Goal: Task Accomplishment & Management: Use online tool/utility

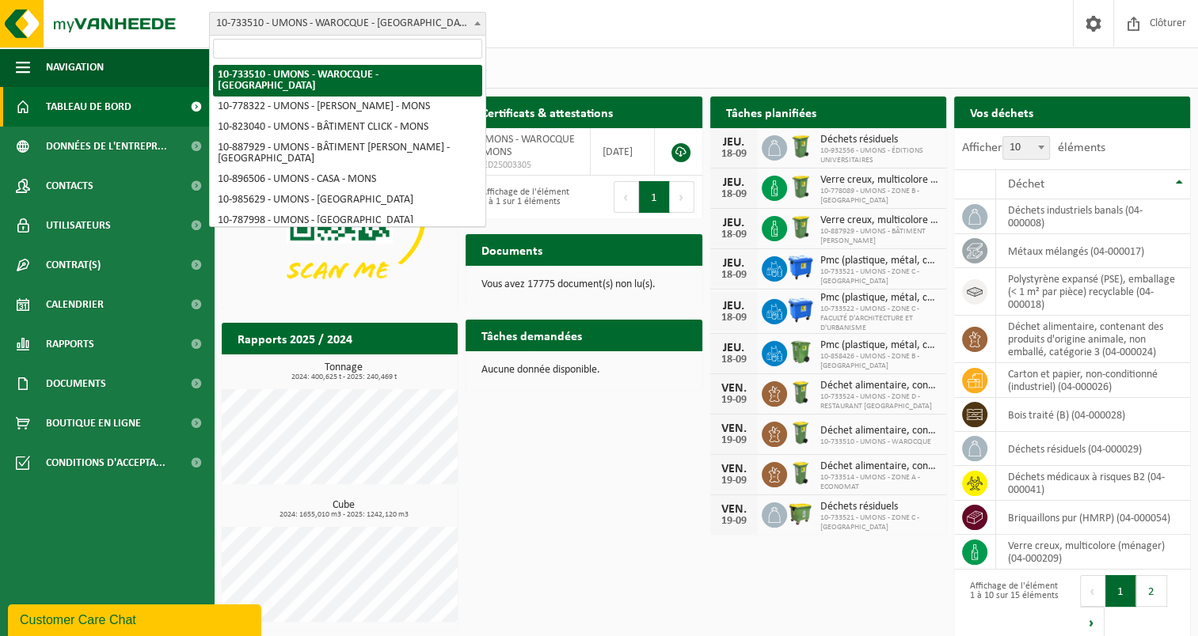
click at [473, 15] on span at bounding box center [477, 23] width 16 height 21
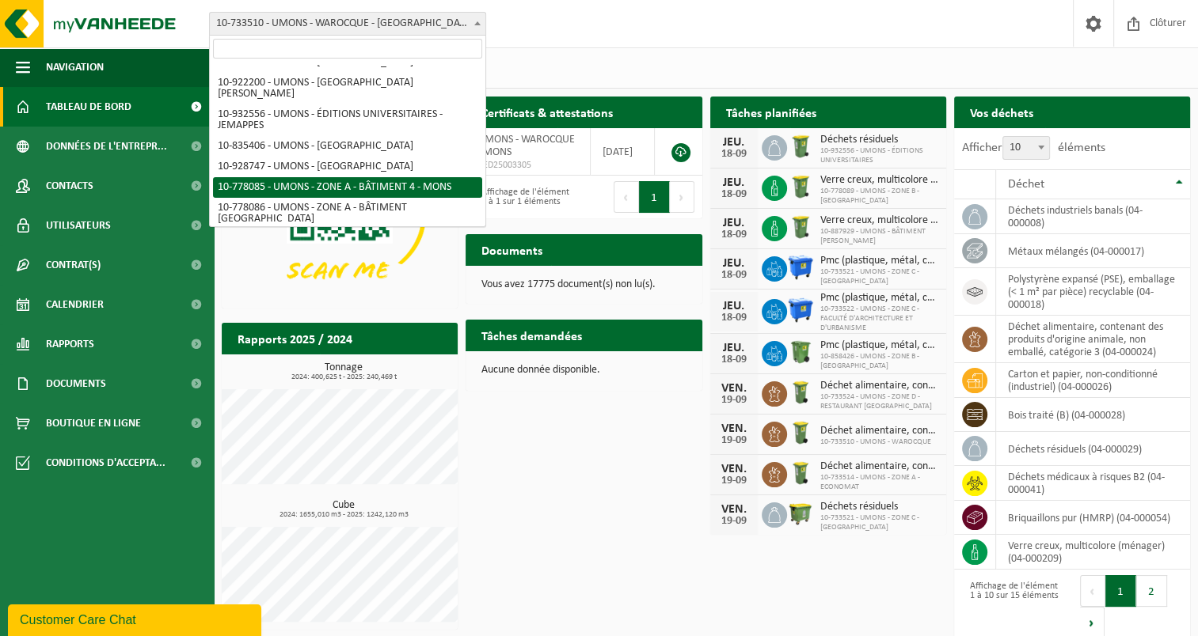
scroll to position [237, 0]
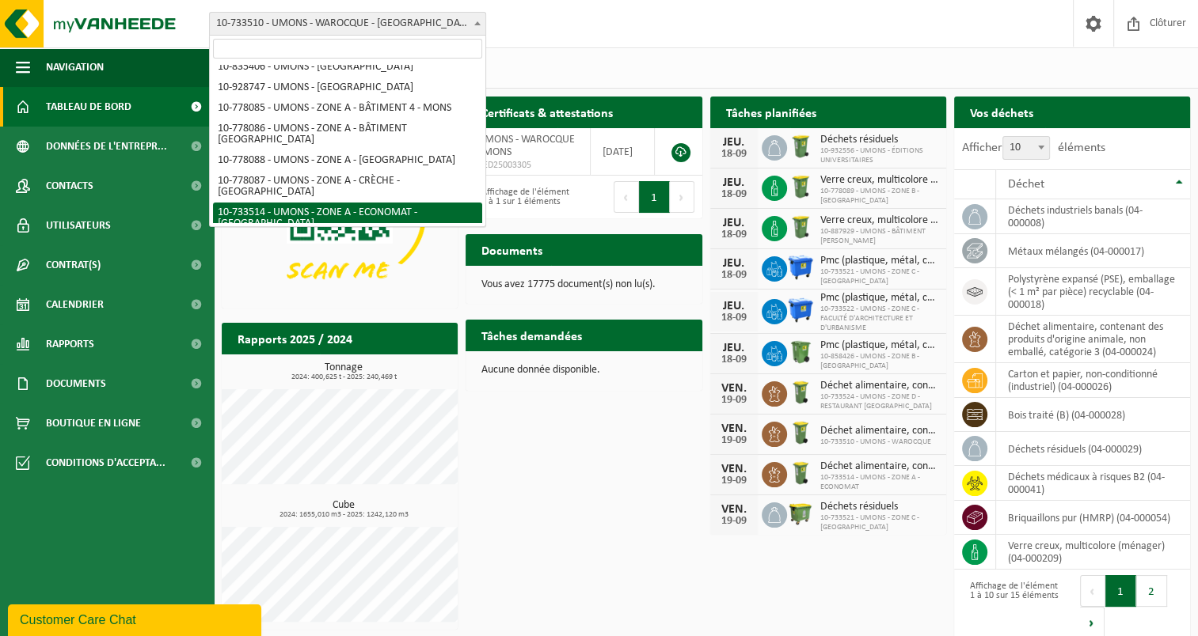
select select "25362"
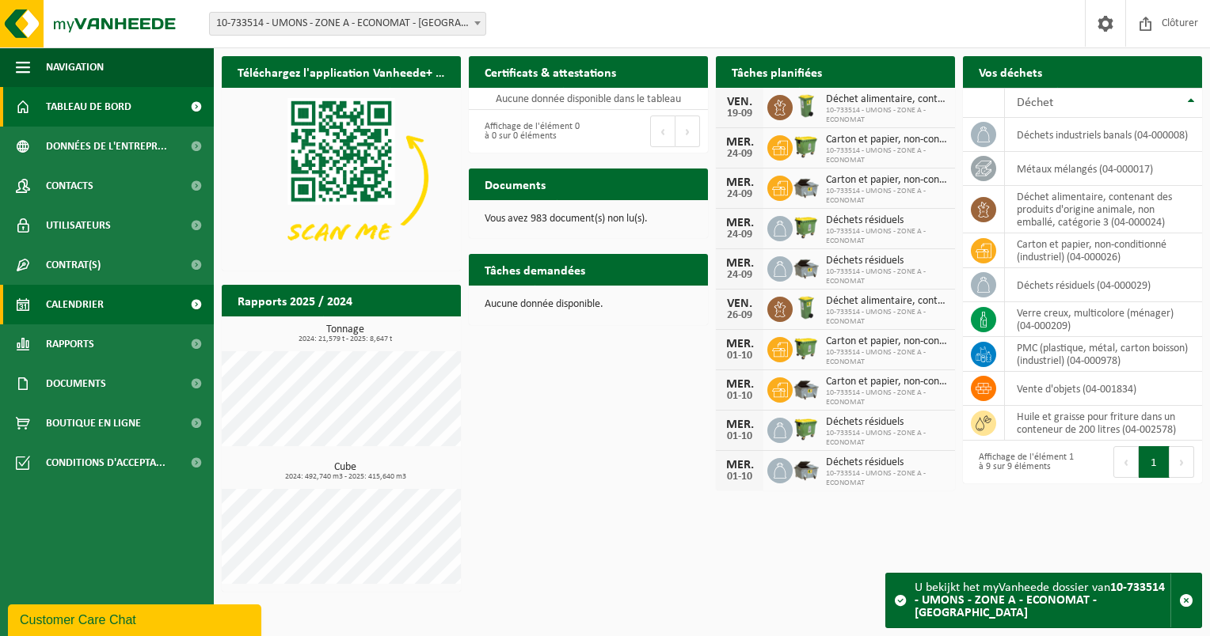
click at [89, 304] on span "Calendrier" at bounding box center [75, 305] width 58 height 40
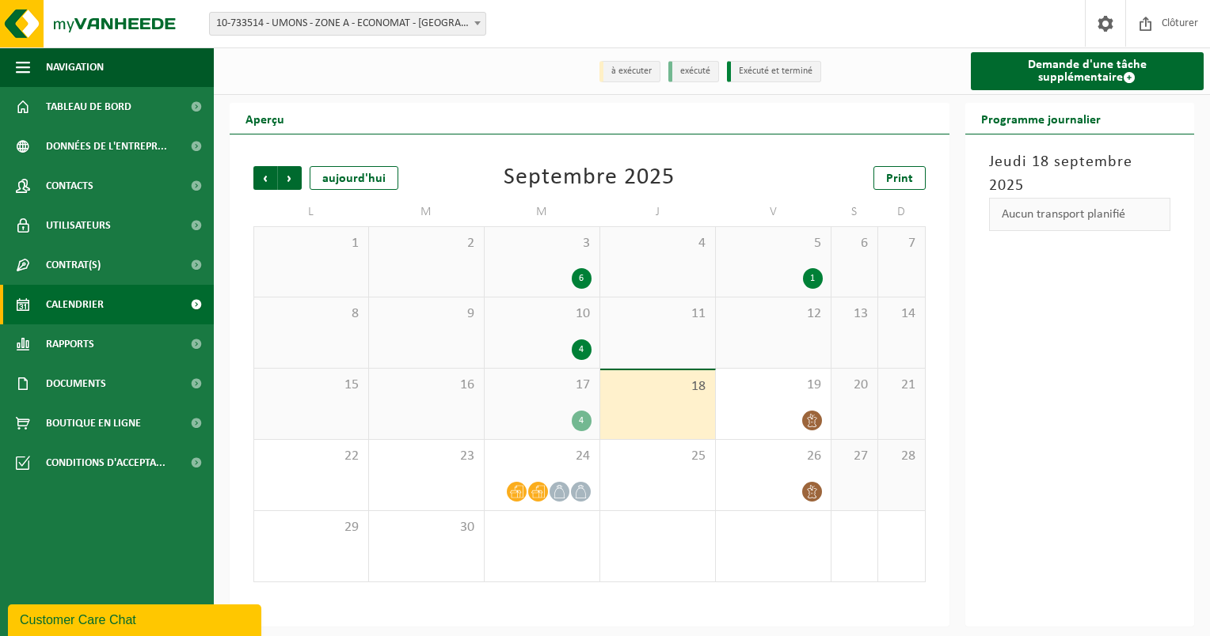
click at [545, 415] on div "4" at bounding box center [541, 421] width 99 height 21
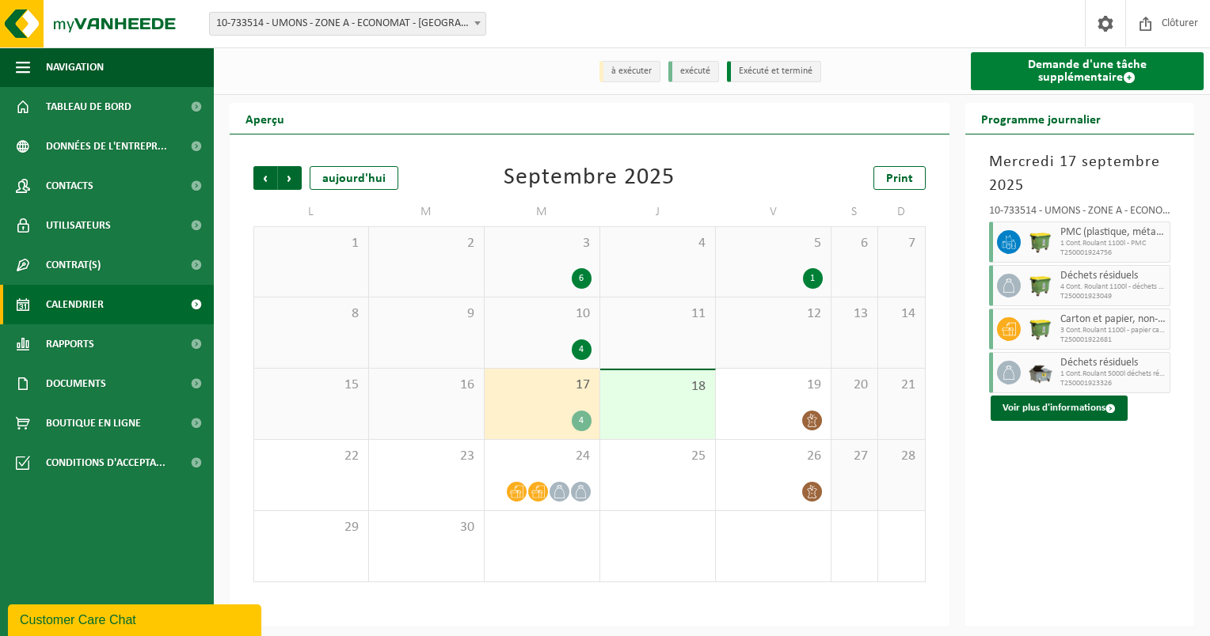
click at [1067, 66] on link "Demande d'une tâche supplémentaire" at bounding box center [1088, 71] width 234 height 38
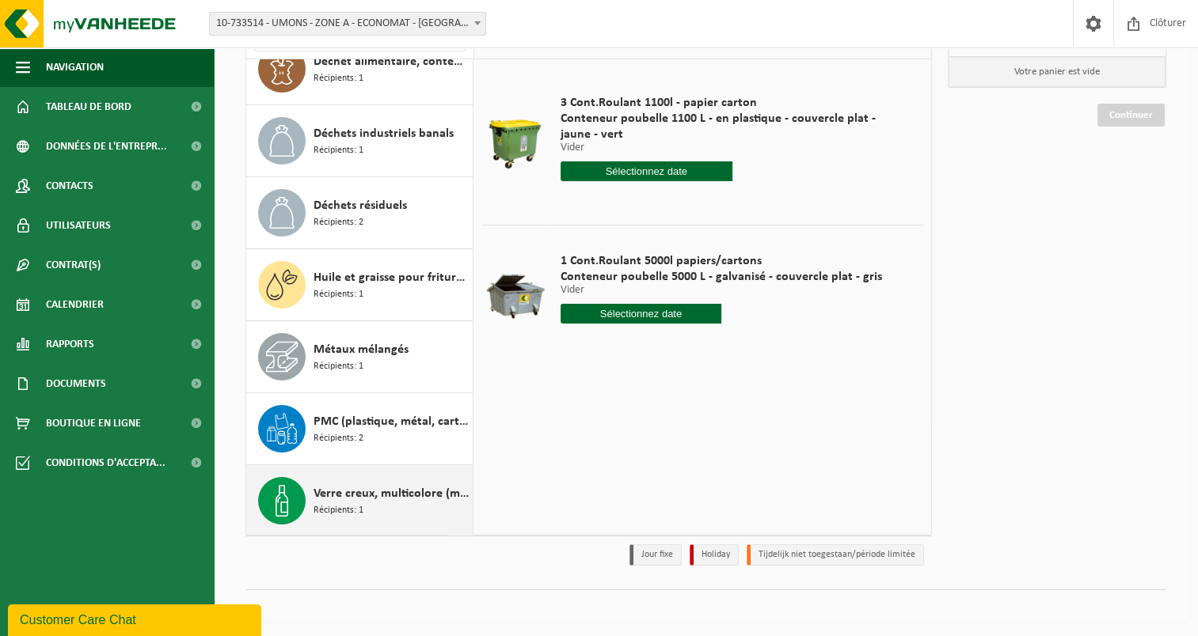
scroll to position [136, 0]
click at [332, 503] on span "Récipients: 1" at bounding box center [338, 510] width 50 height 15
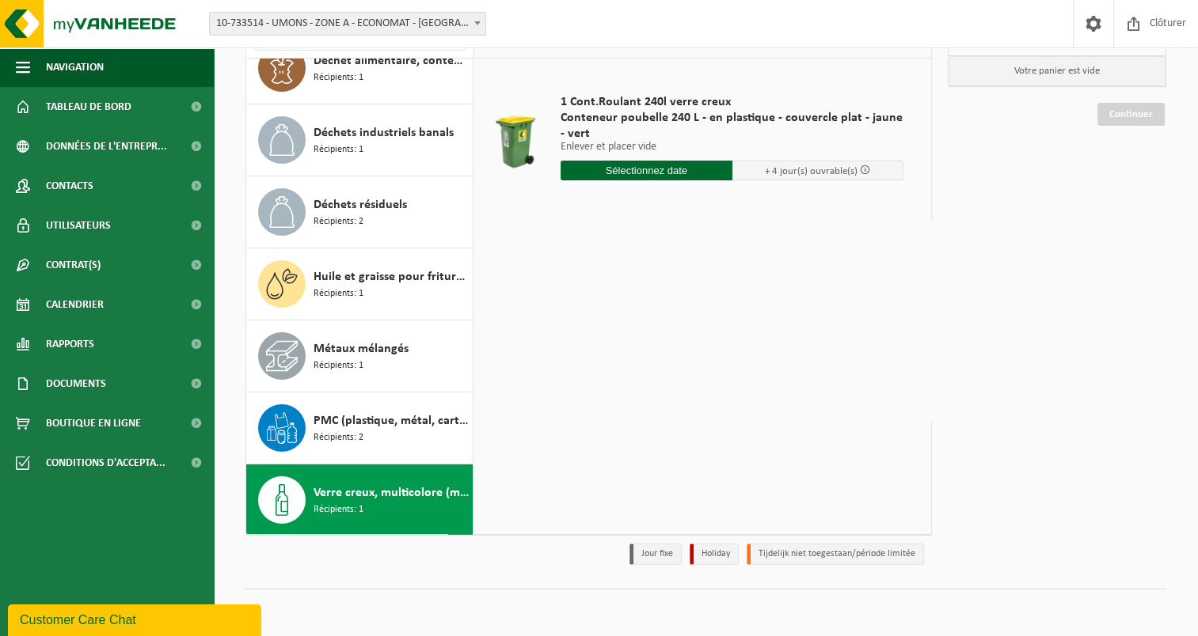
click at [678, 167] on input "text" at bounding box center [646, 171] width 172 height 20
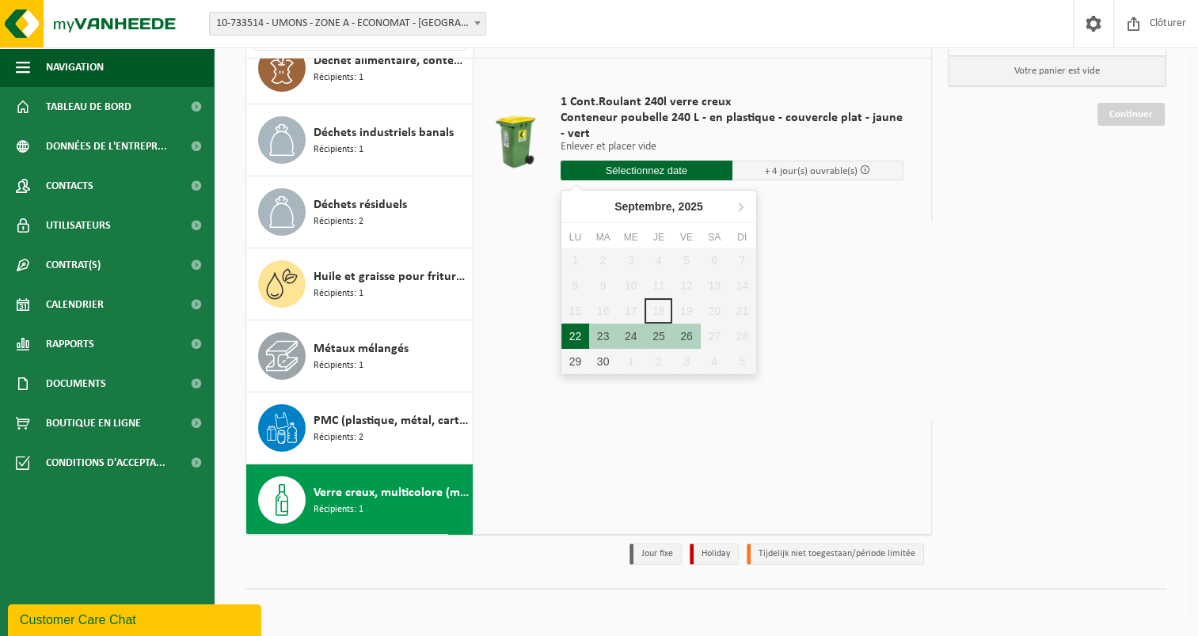
click at [576, 326] on div "22" at bounding box center [575, 336] width 28 height 25
type input "à partir de 2025-09-22"
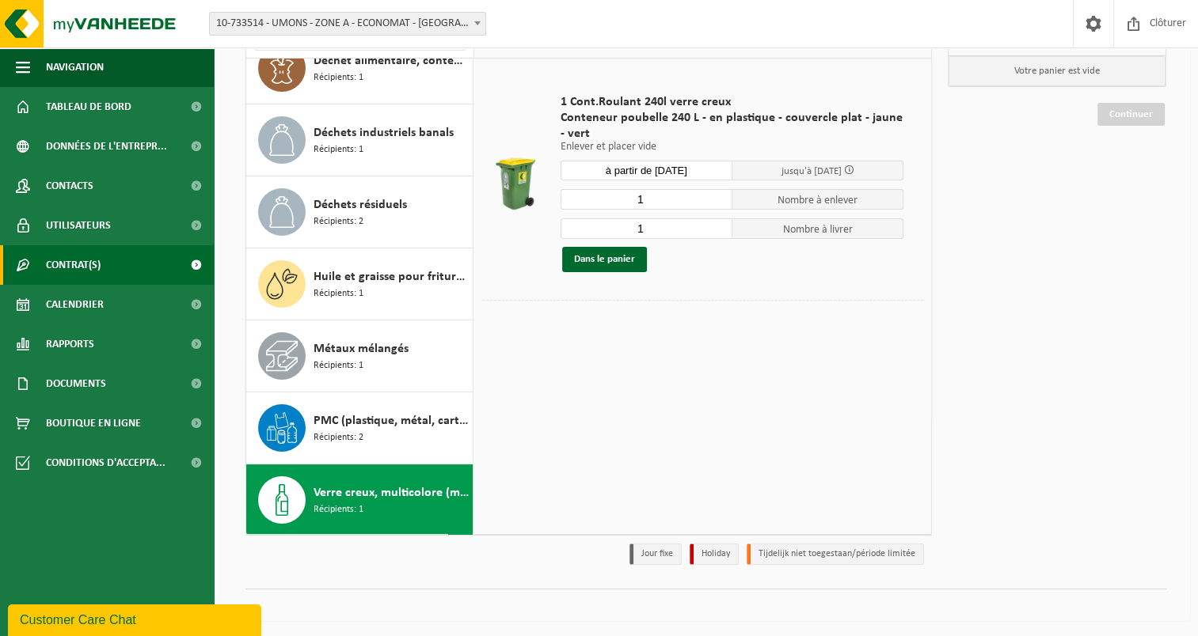
click at [74, 266] on span "Contrat(s)" at bounding box center [73, 265] width 55 height 40
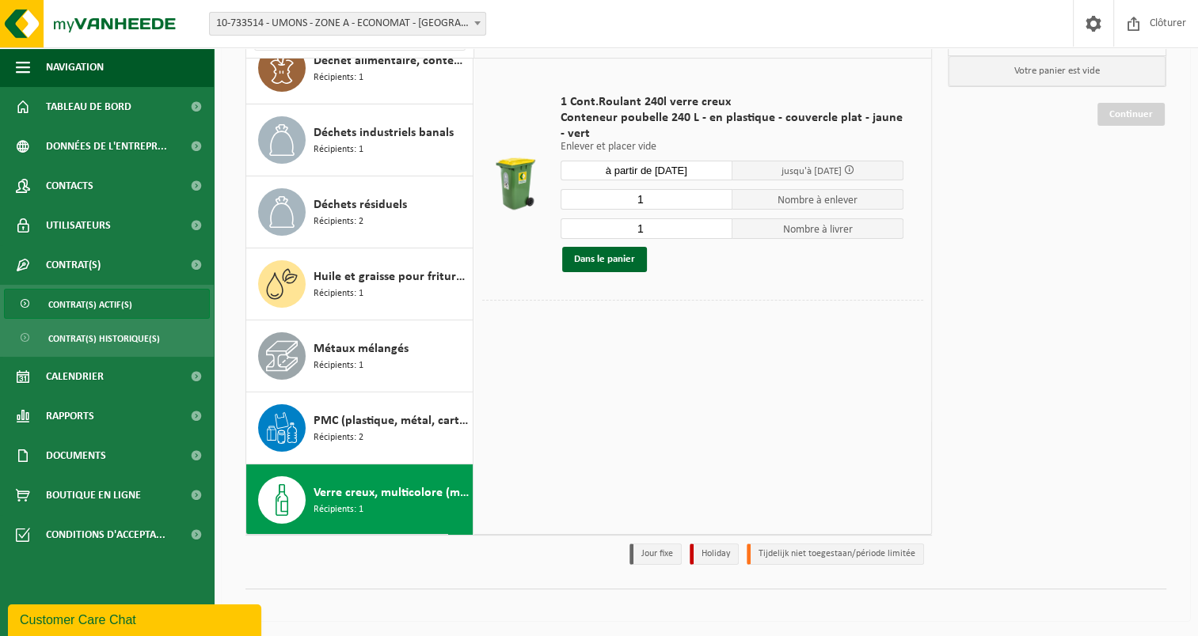
click at [81, 298] on span "Contrat(s) actif(s)" at bounding box center [90, 305] width 84 height 30
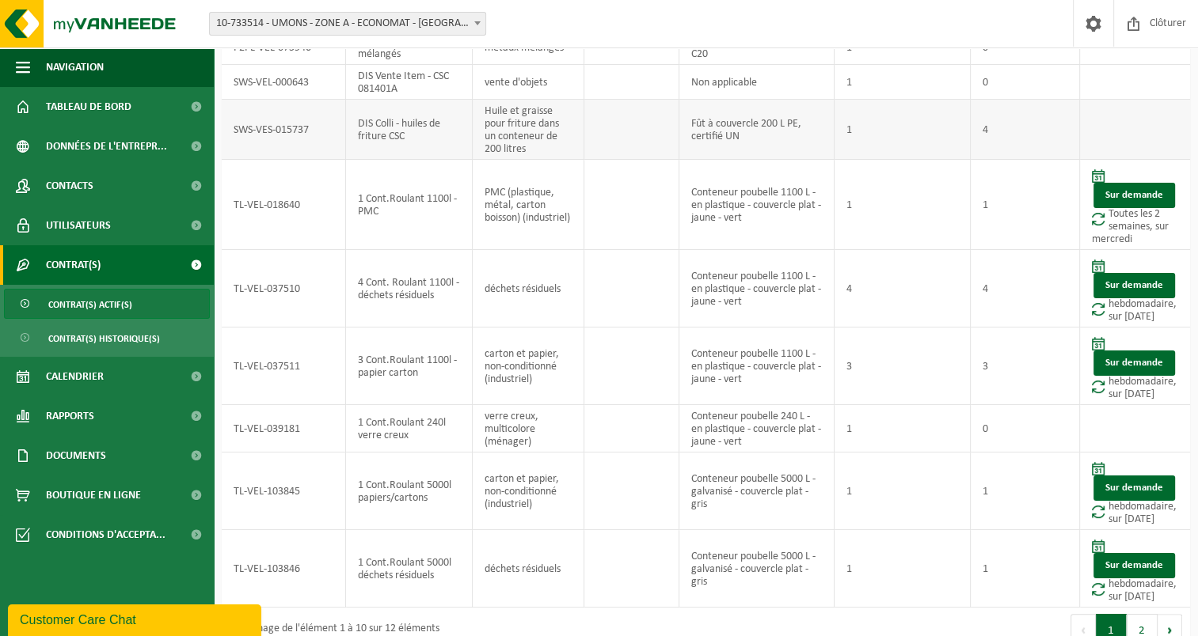
scroll to position [185, 0]
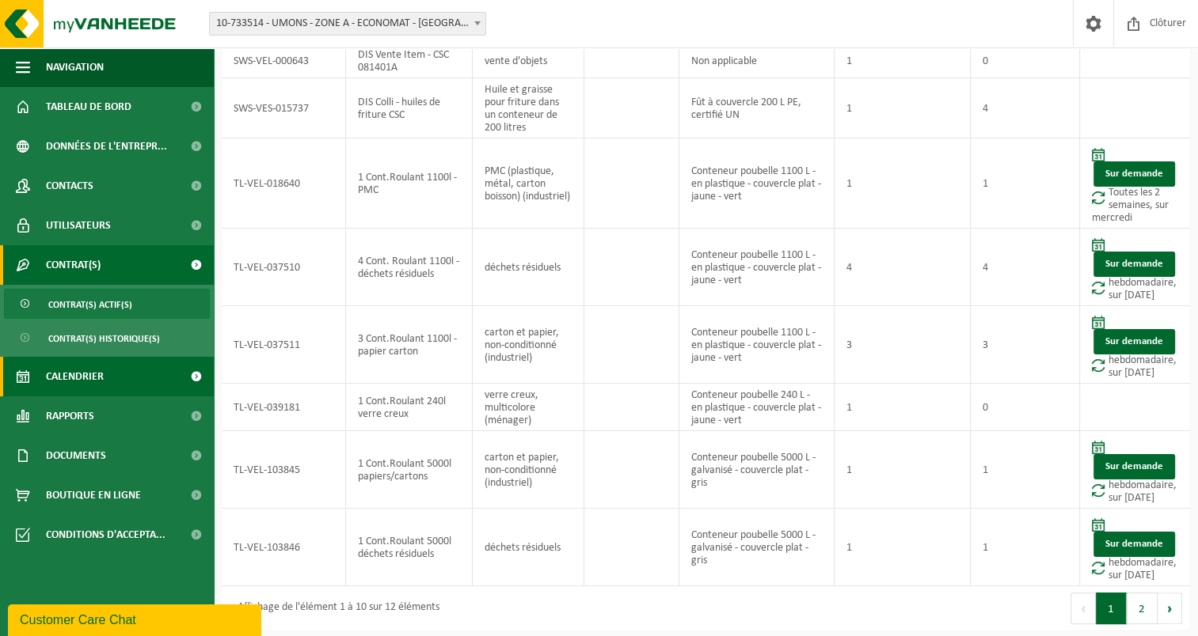
click at [78, 376] on span "Calendrier" at bounding box center [75, 377] width 58 height 40
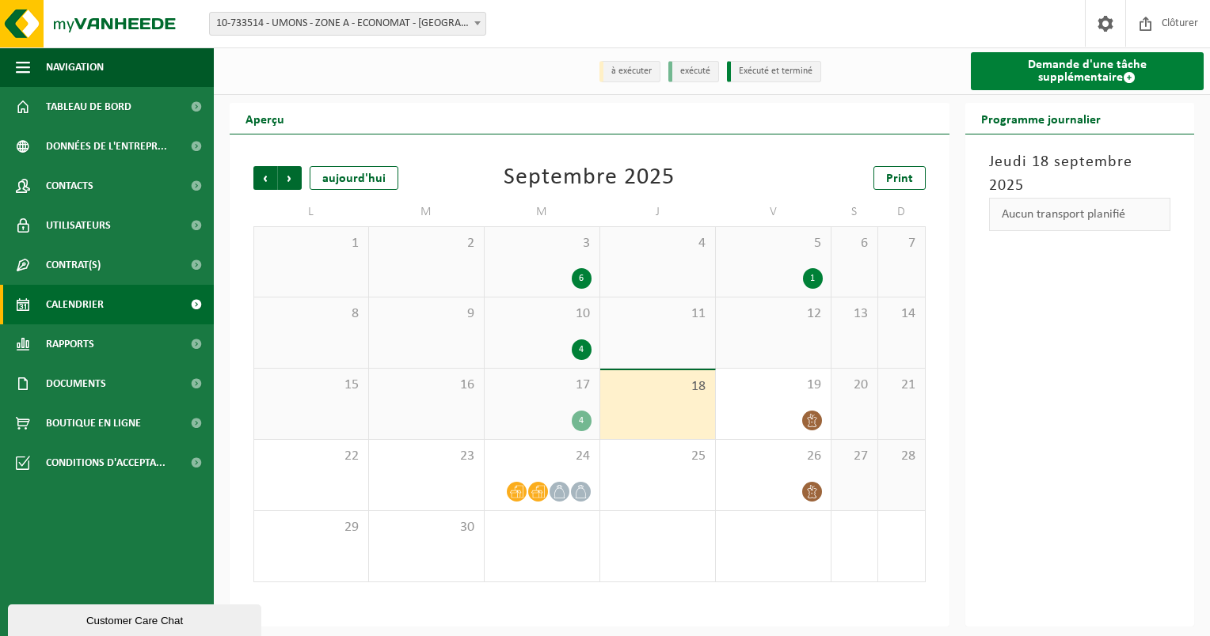
click at [1041, 72] on link "Demande d'une tâche supplémentaire" at bounding box center [1088, 71] width 234 height 38
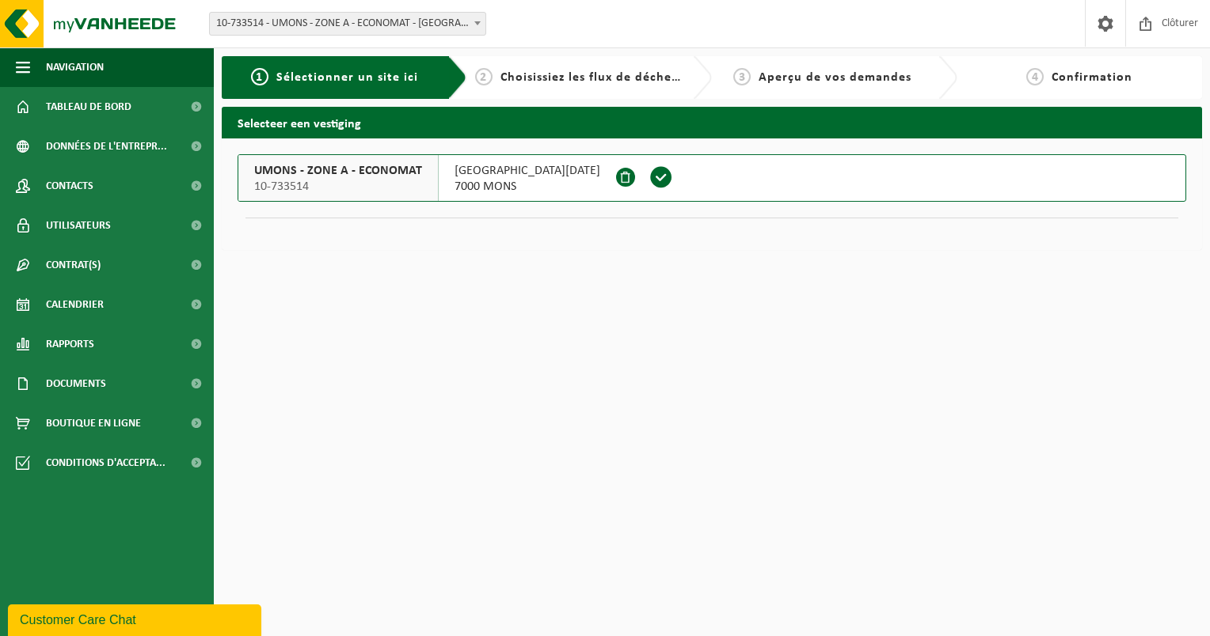
click at [673, 180] on span at bounding box center [661, 177] width 24 height 24
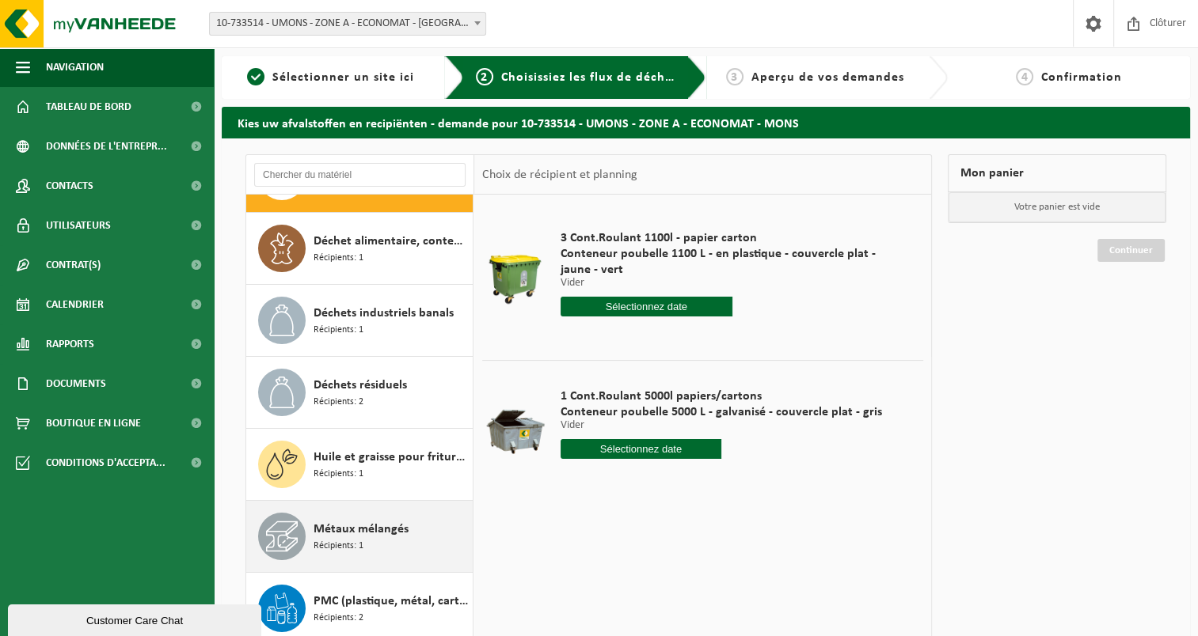
scroll to position [98, 0]
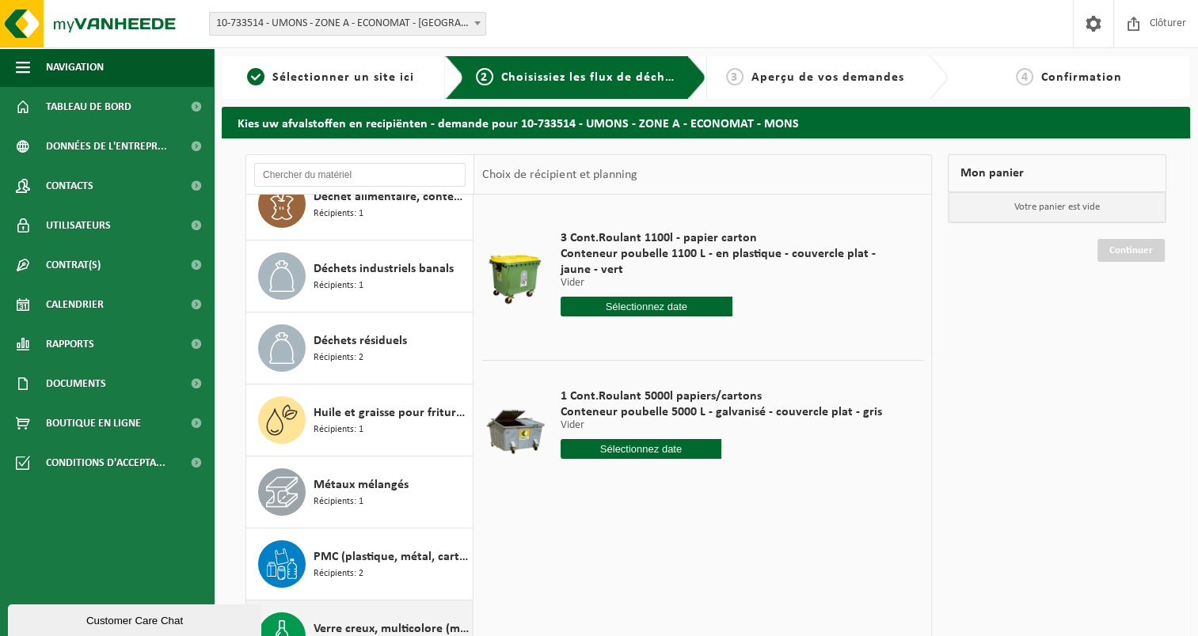
click at [340, 617] on div "Verre creux, multicolore (ménager) Récipients: 1" at bounding box center [390, 636] width 155 height 47
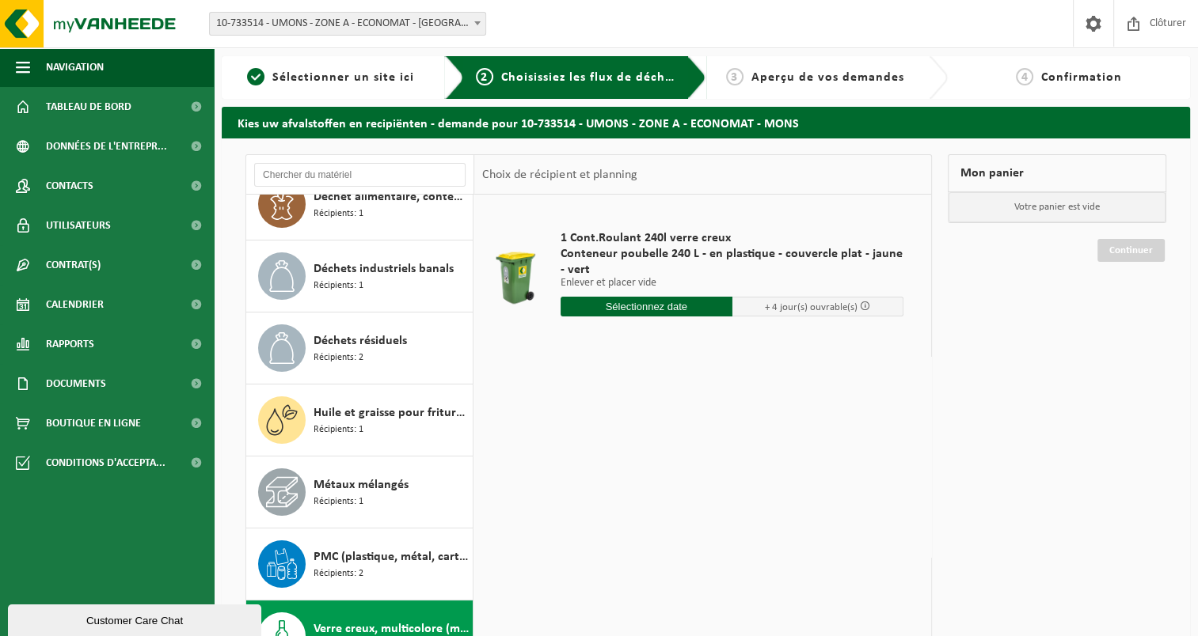
click at [652, 318] on div "1 Cont.Roulant 240l verre creux Conteneur poubelle 240 L - en plastique - couve…" at bounding box center [732, 278] width 359 height 126
click at [652, 307] on input "text" at bounding box center [646, 307] width 172 height 20
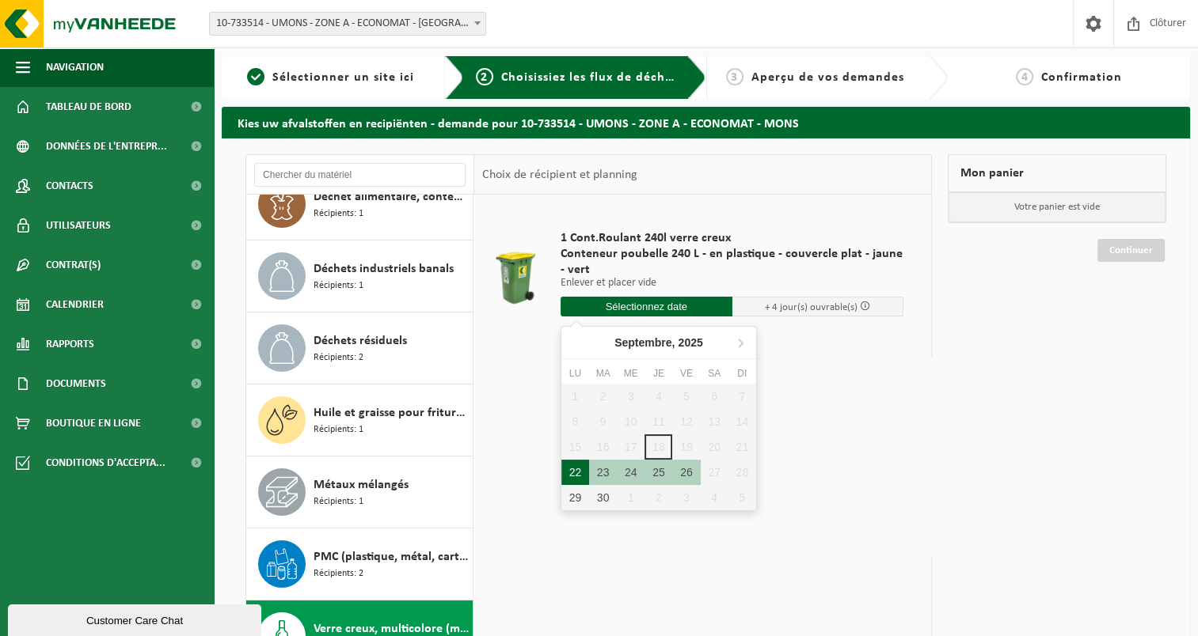
click at [573, 475] on div "22" at bounding box center [575, 472] width 28 height 25
type input "à partir de 2025-09-22"
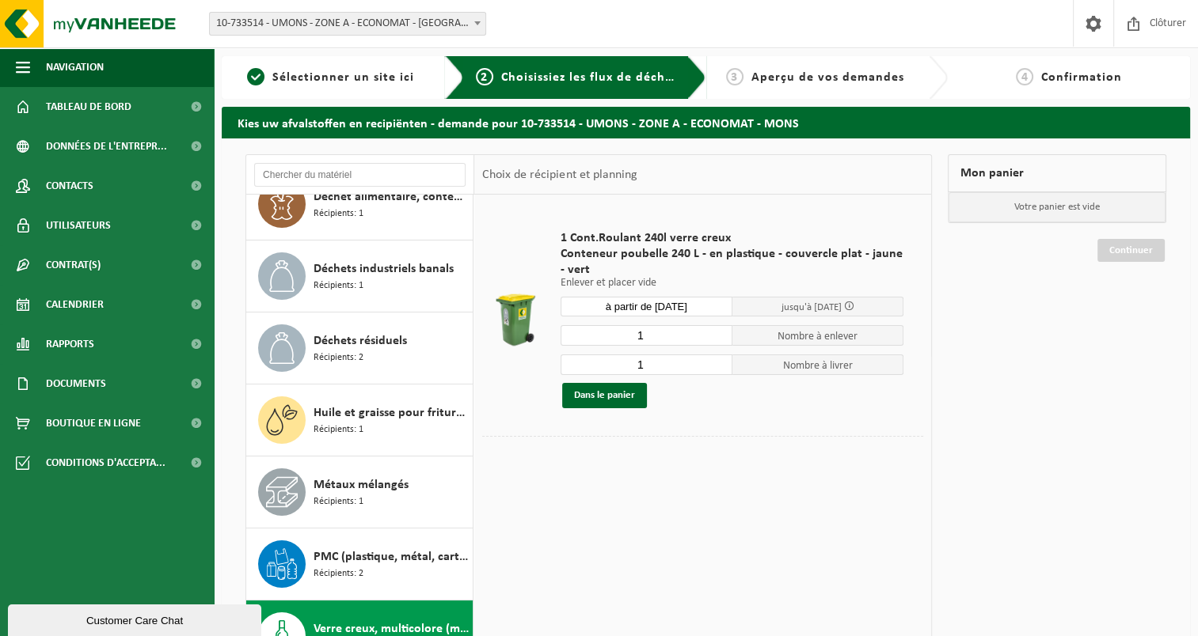
drag, startPoint x: 653, startPoint y: 322, endPoint x: 608, endPoint y: 331, distance: 46.0
click at [608, 331] on div "1 Cont.Roulant 240l verre creux Conteneur poubelle 240 L - en plastique - couve…" at bounding box center [732, 320] width 359 height 210
type input "2"
drag, startPoint x: 649, startPoint y: 364, endPoint x: 623, endPoint y: 363, distance: 26.2
click at [623, 363] on input "1" at bounding box center [646, 365] width 172 height 21
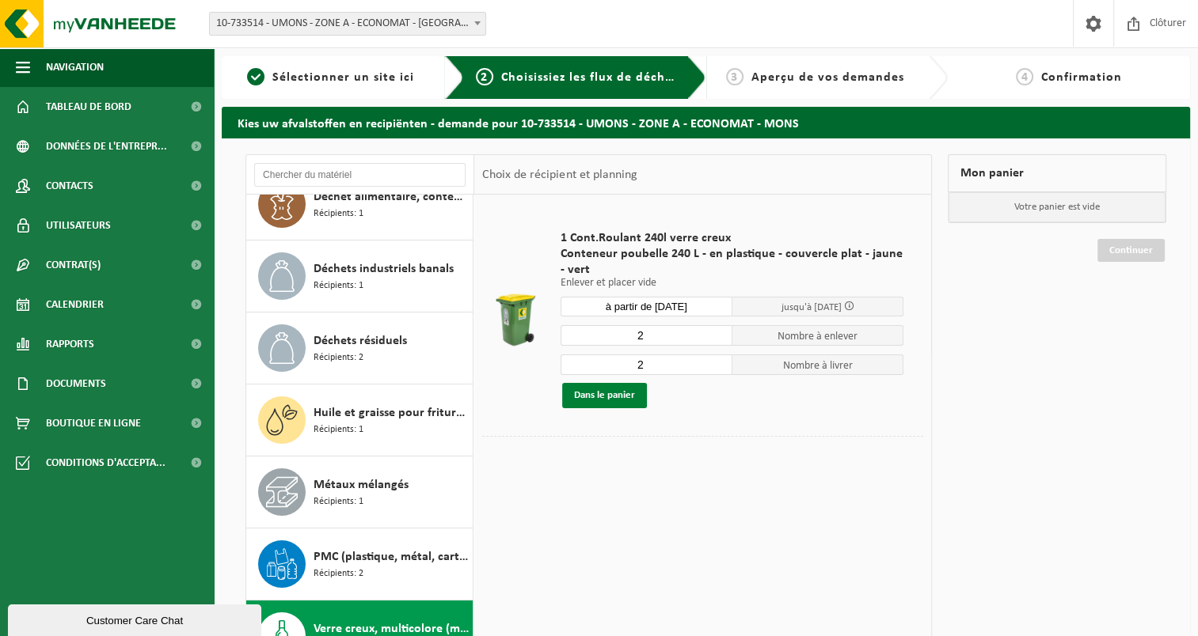
type input "2"
click at [606, 396] on button "Dans le panier" at bounding box center [604, 395] width 85 height 25
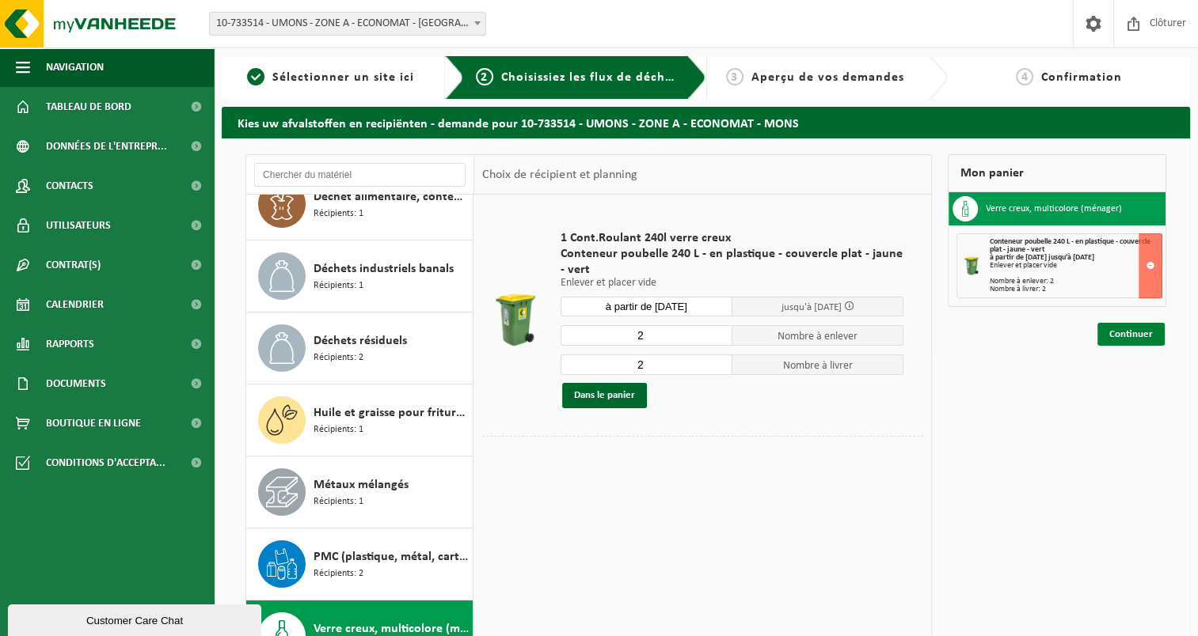
click at [1132, 331] on link "Continuer" at bounding box center [1130, 334] width 67 height 23
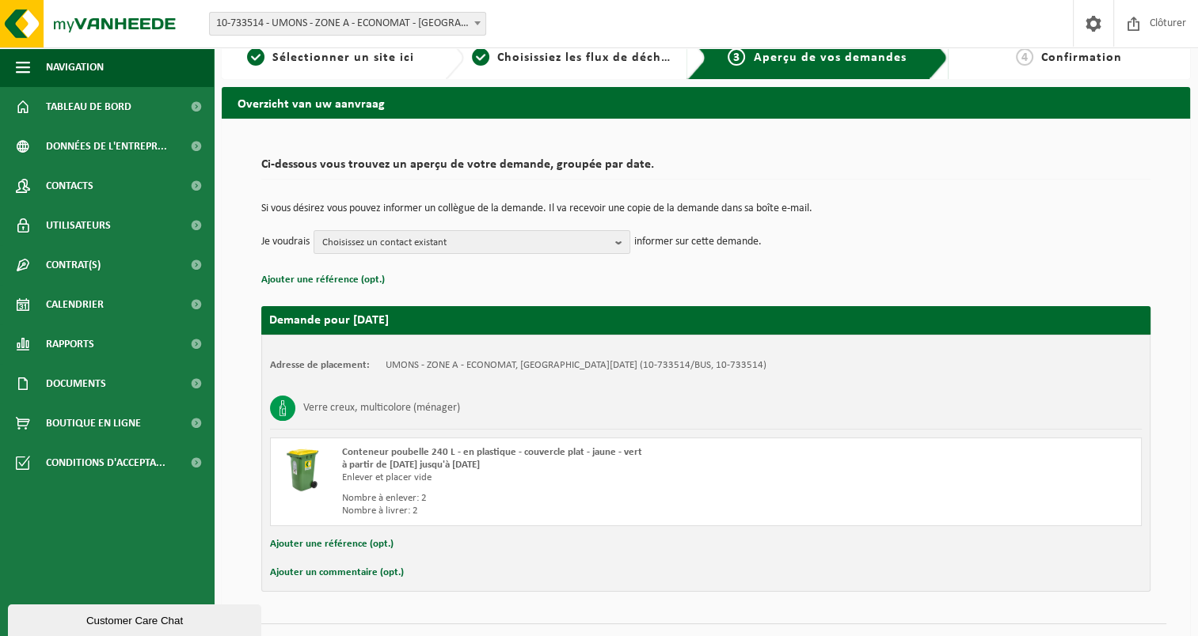
scroll to position [54, 0]
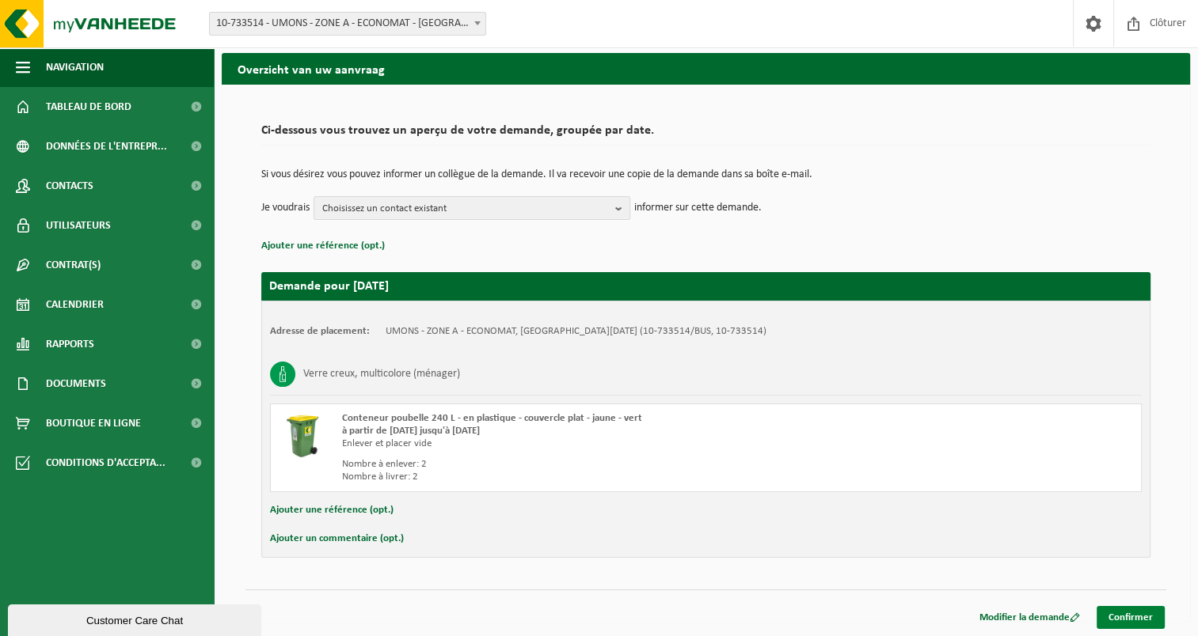
click at [1129, 616] on link "Confirmer" at bounding box center [1130, 617] width 68 height 23
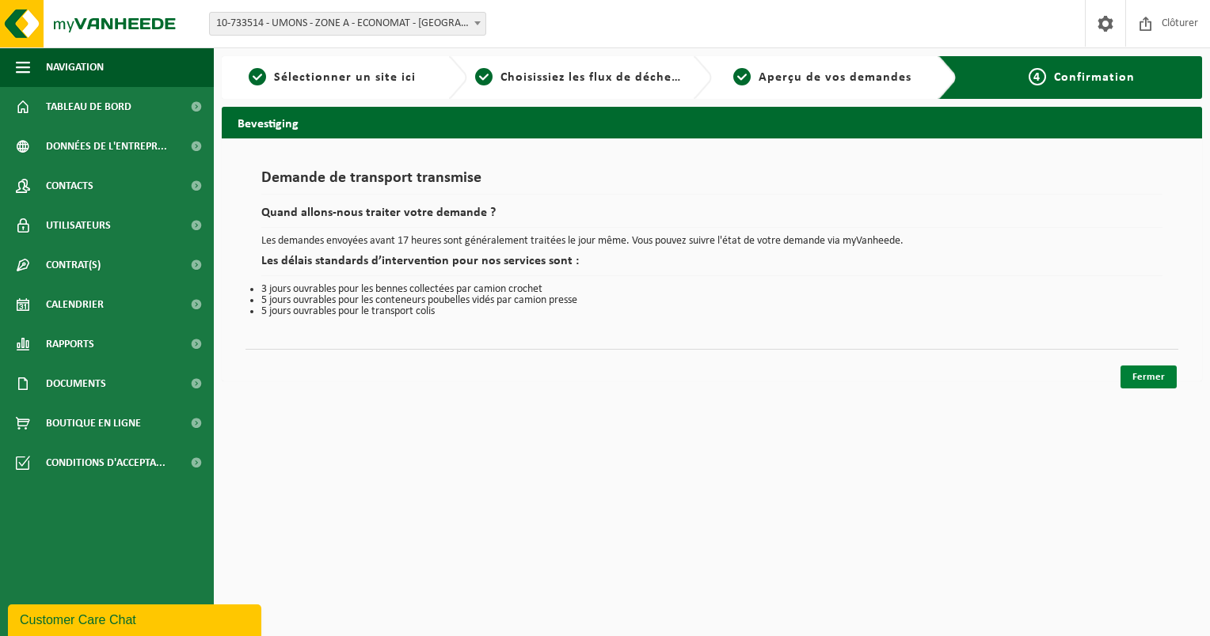
click at [1150, 379] on link "Fermer" at bounding box center [1148, 377] width 56 height 23
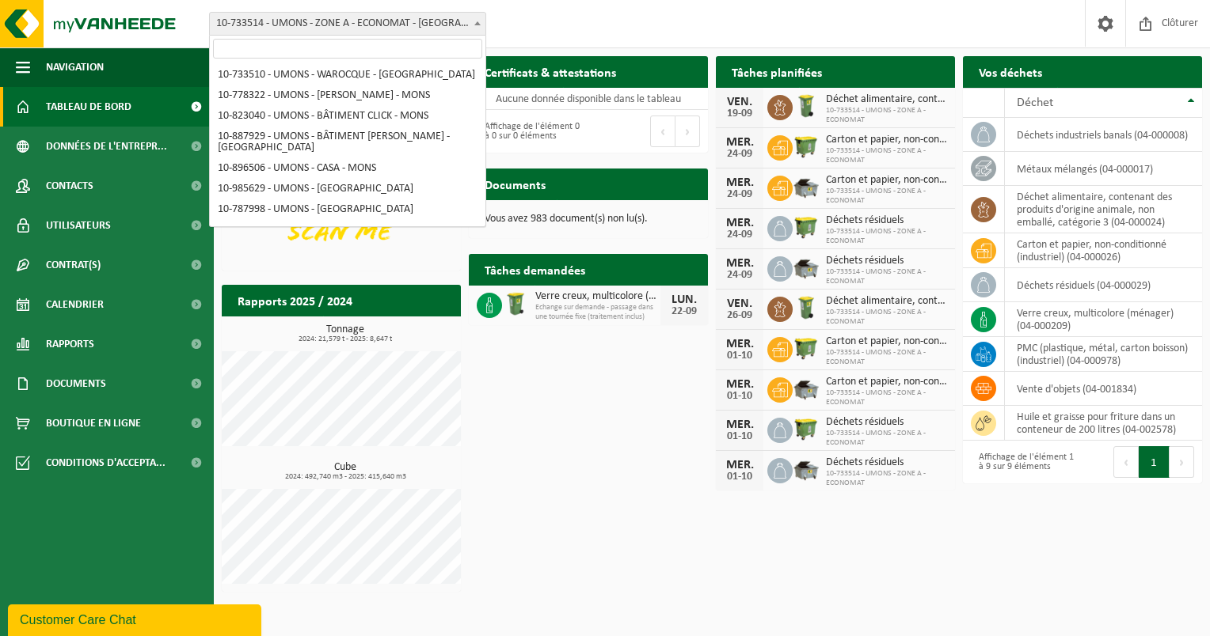
click at [477, 25] on b at bounding box center [477, 23] width 6 height 4
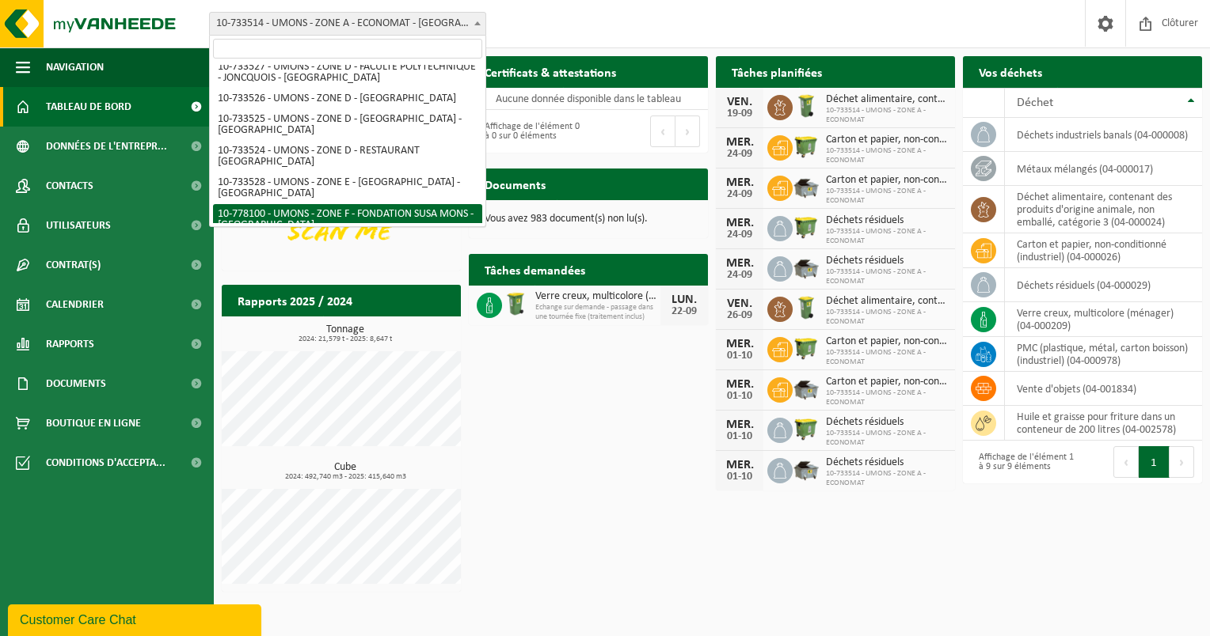
scroll to position [714, 0]
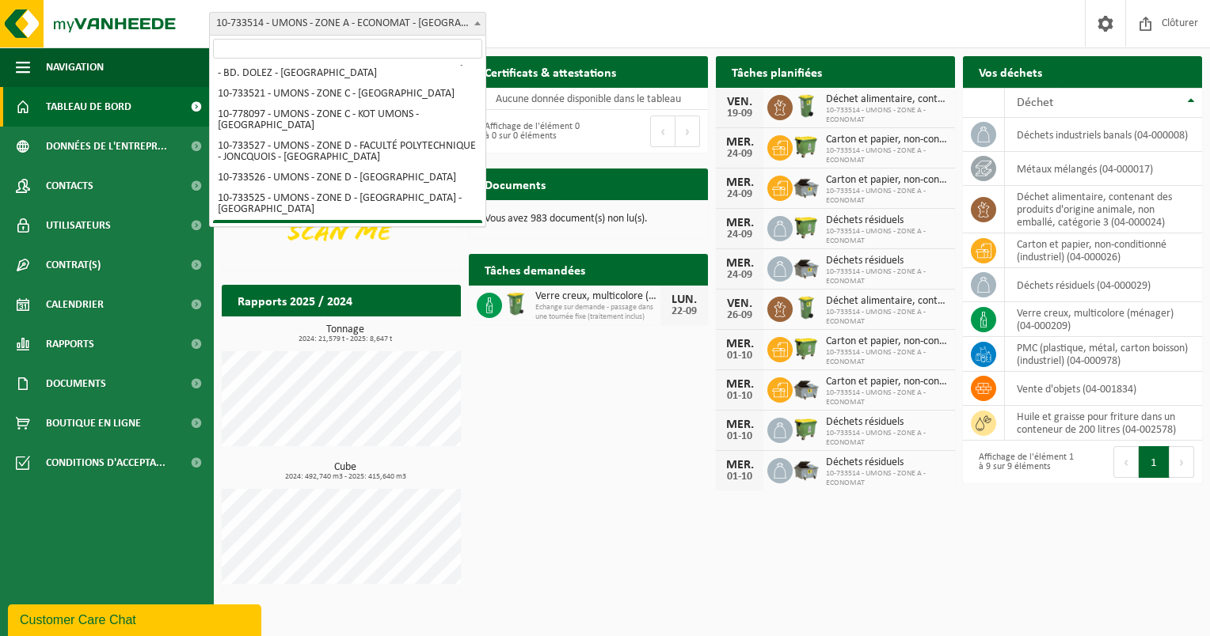
select select "14163"
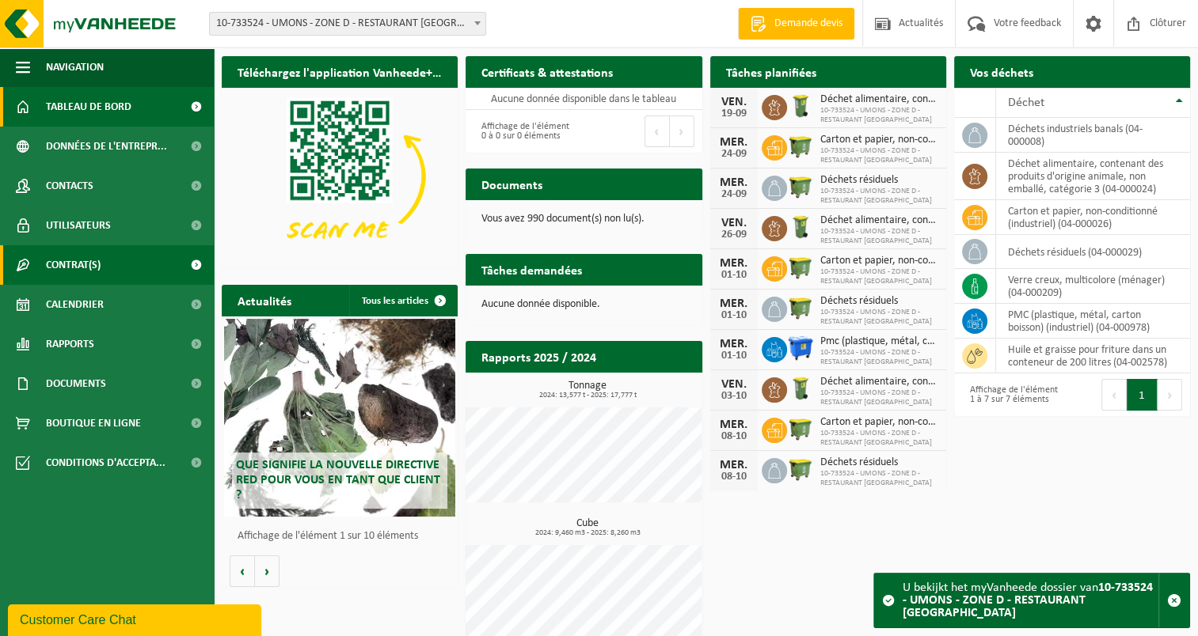
click at [63, 266] on span "Contrat(s)" at bounding box center [73, 265] width 55 height 40
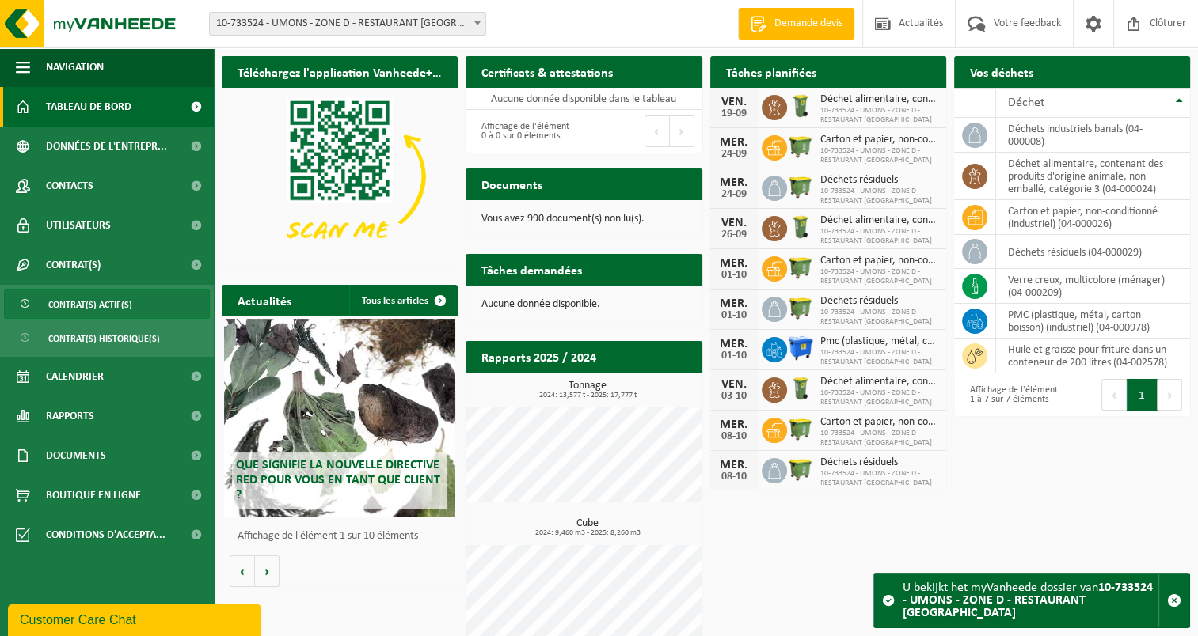
click at [63, 307] on span "Contrat(s) actif(s)" at bounding box center [90, 305] width 84 height 30
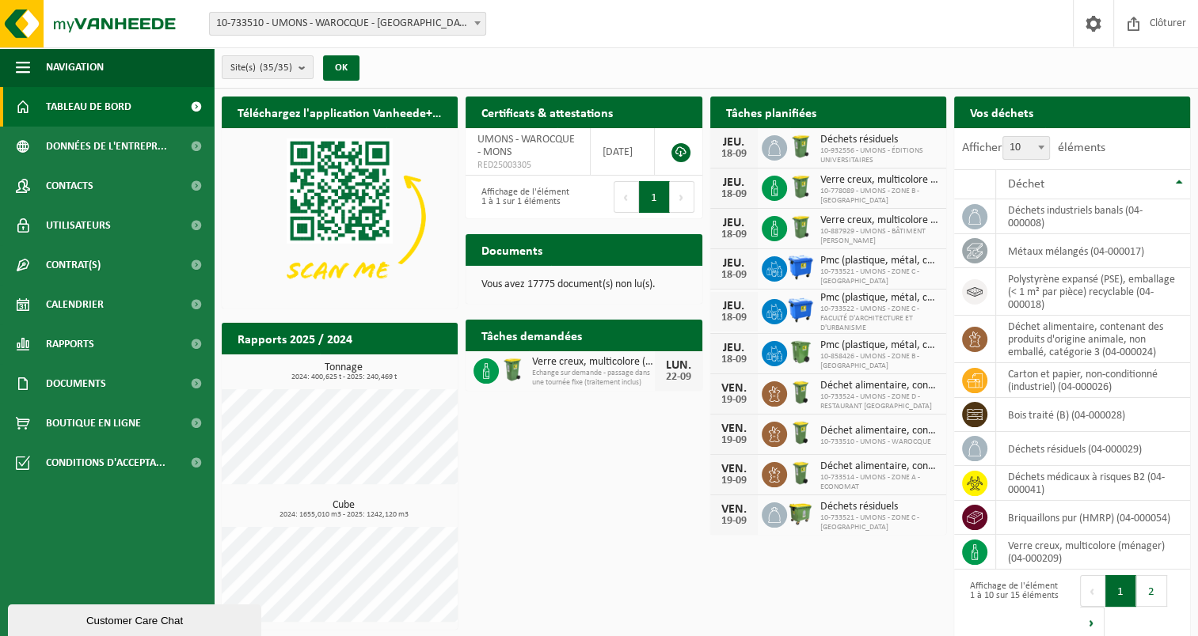
click at [481, 17] on span at bounding box center [477, 23] width 16 height 21
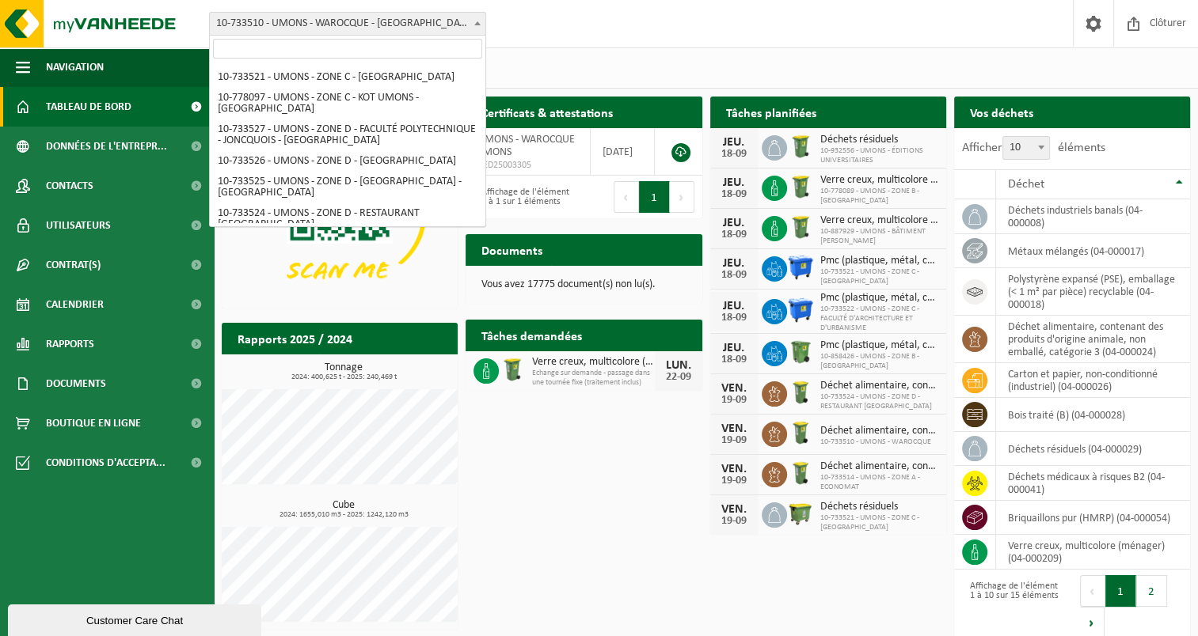
scroll to position [714, 0]
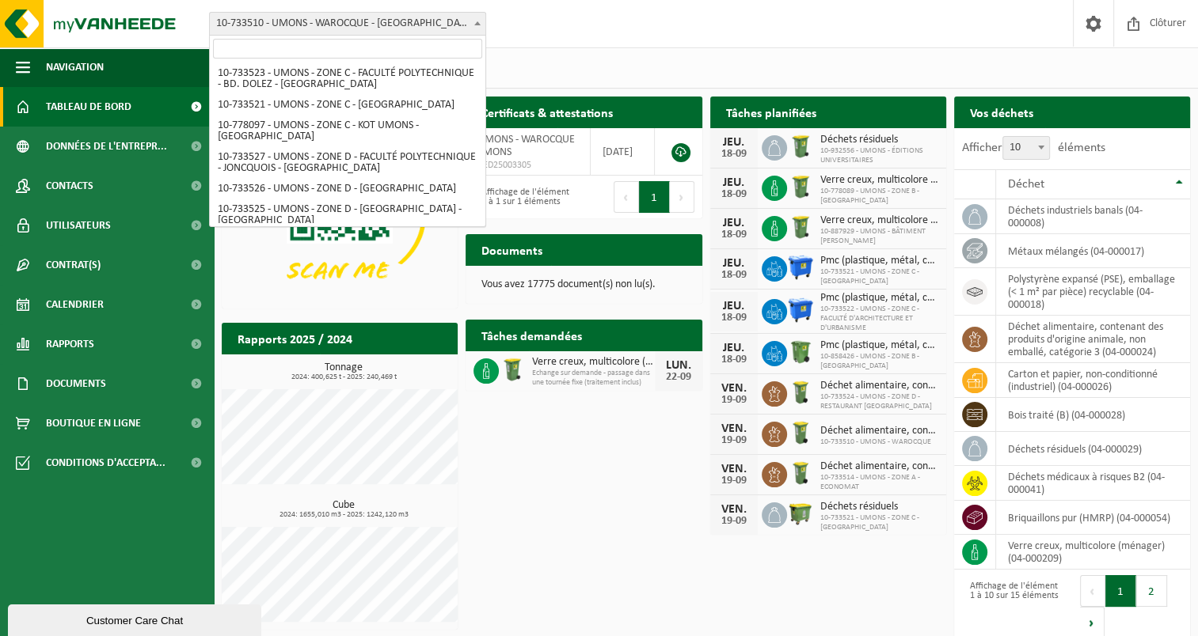
select select "14163"
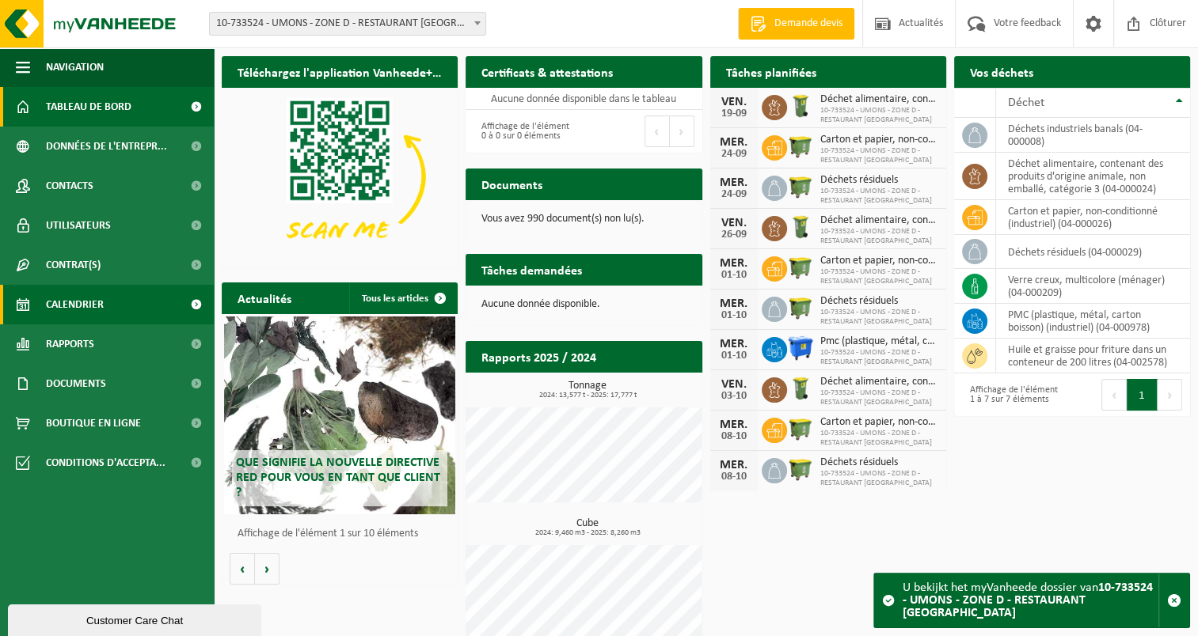
click at [100, 303] on span "Calendrier" at bounding box center [75, 305] width 58 height 40
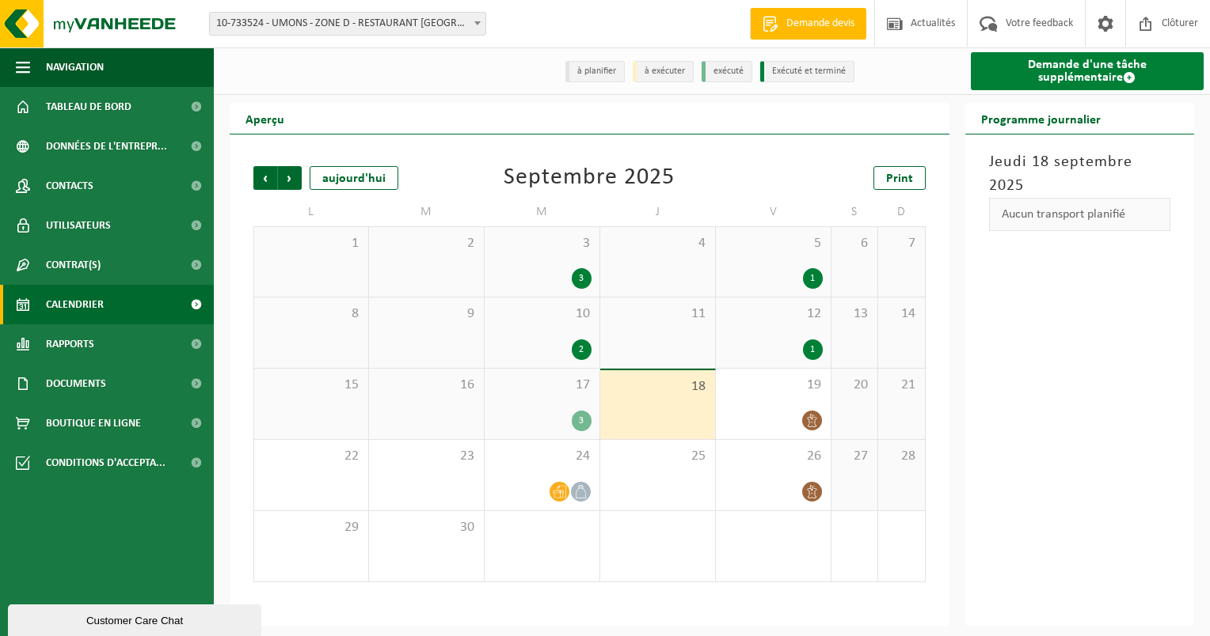
click at [1028, 70] on link "Demande d'une tâche supplémentaire" at bounding box center [1088, 71] width 234 height 38
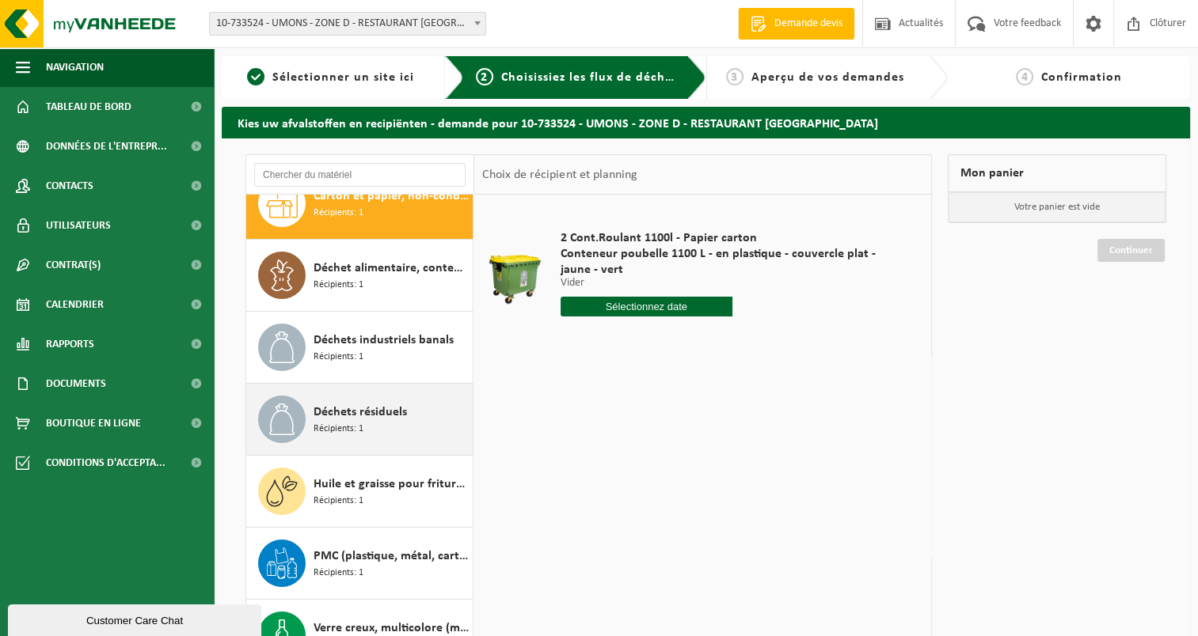
scroll to position [136, 0]
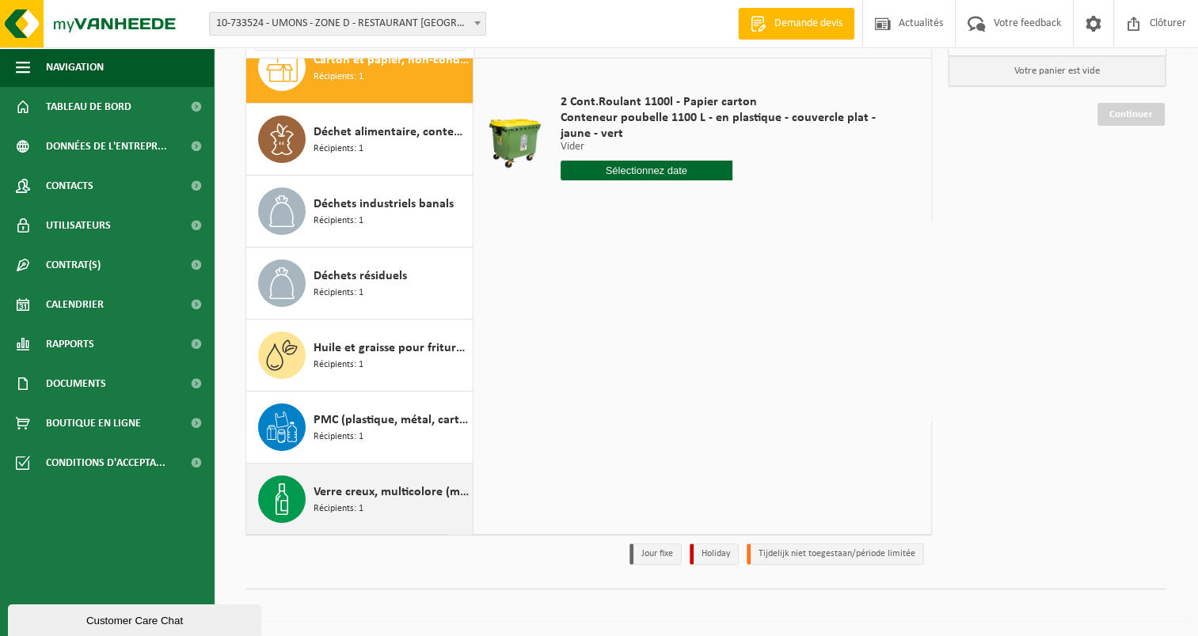
click at [355, 502] on span "Récipients: 1" at bounding box center [338, 509] width 50 height 15
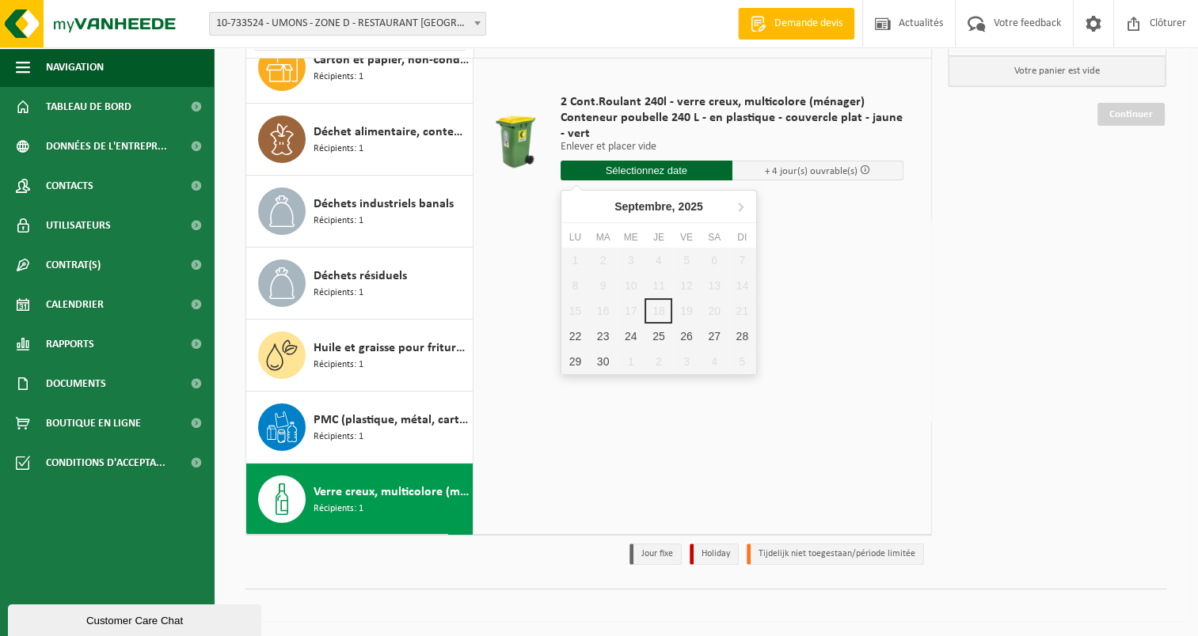
click at [662, 165] on input "text" at bounding box center [646, 171] width 172 height 20
click at [569, 335] on div "22" at bounding box center [575, 336] width 28 height 25
type input "à partir de [DATE]"
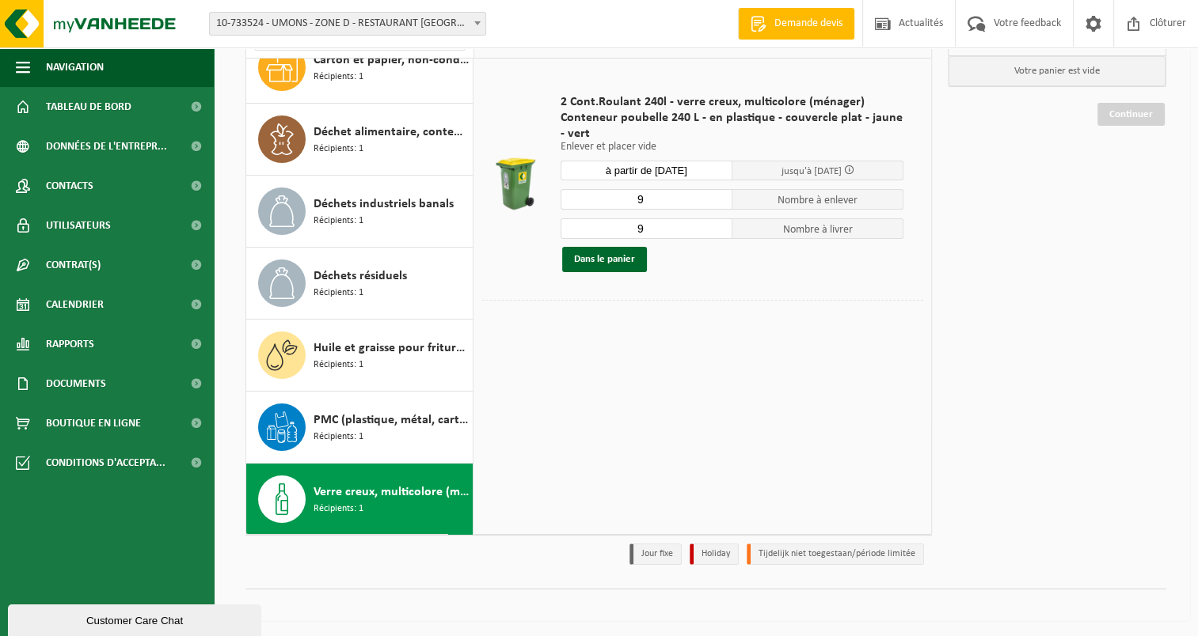
drag, startPoint x: 652, startPoint y: 196, endPoint x: 560, endPoint y: 181, distance: 93.8
click at [560, 181] on div "2 Cont.Roulant 240l - verre creux, multicolore (ménager) Conteneur poubelle 240…" at bounding box center [732, 183] width 359 height 210
type input "7"
drag, startPoint x: 644, startPoint y: 226, endPoint x: 595, endPoint y: 228, distance: 49.1
click at [585, 218] on div "9 Nombre à livrer" at bounding box center [731, 228] width 343 height 21
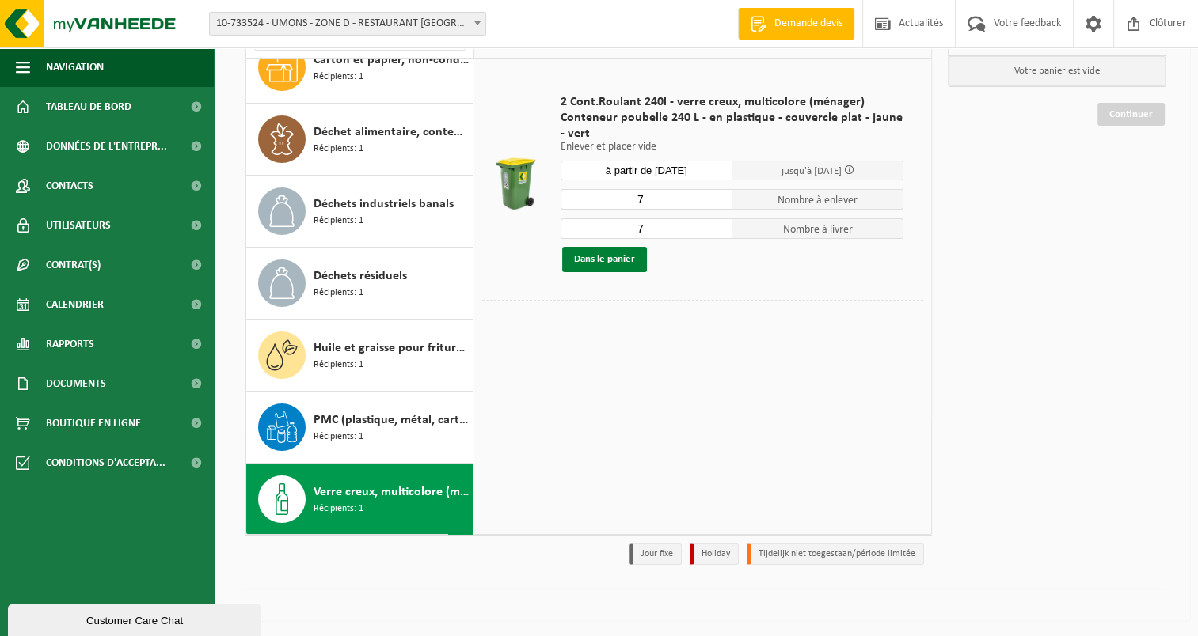
type input "7"
click at [606, 264] on button "Dans le panier" at bounding box center [604, 259] width 85 height 25
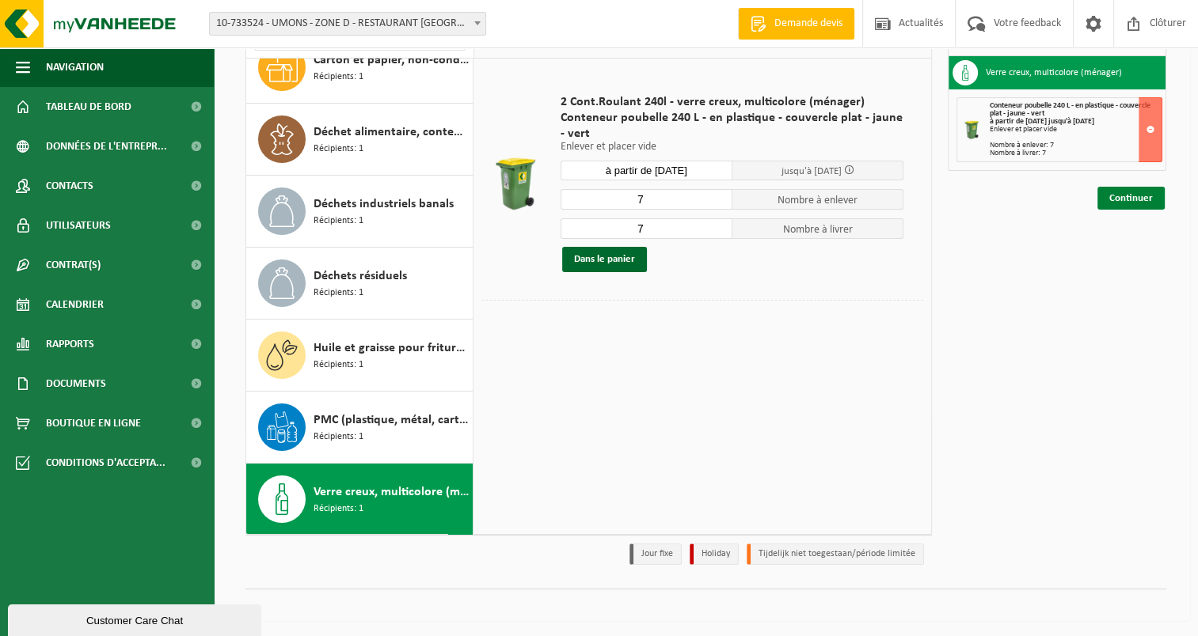
click at [1131, 194] on link "Continuer" at bounding box center [1130, 198] width 67 height 23
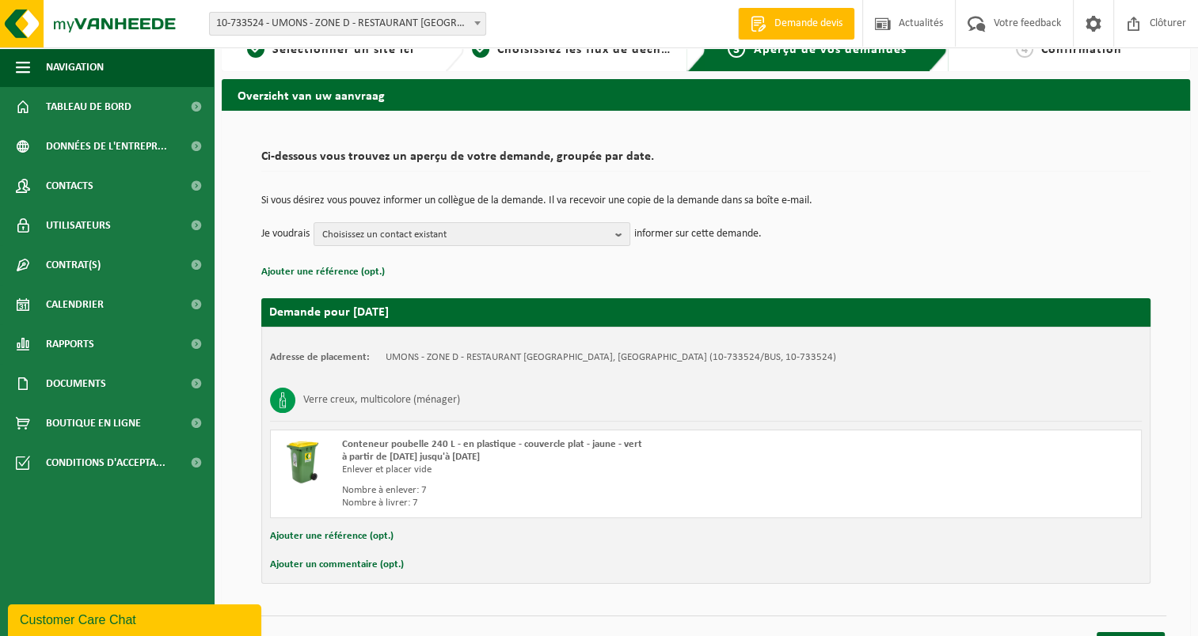
scroll to position [54, 0]
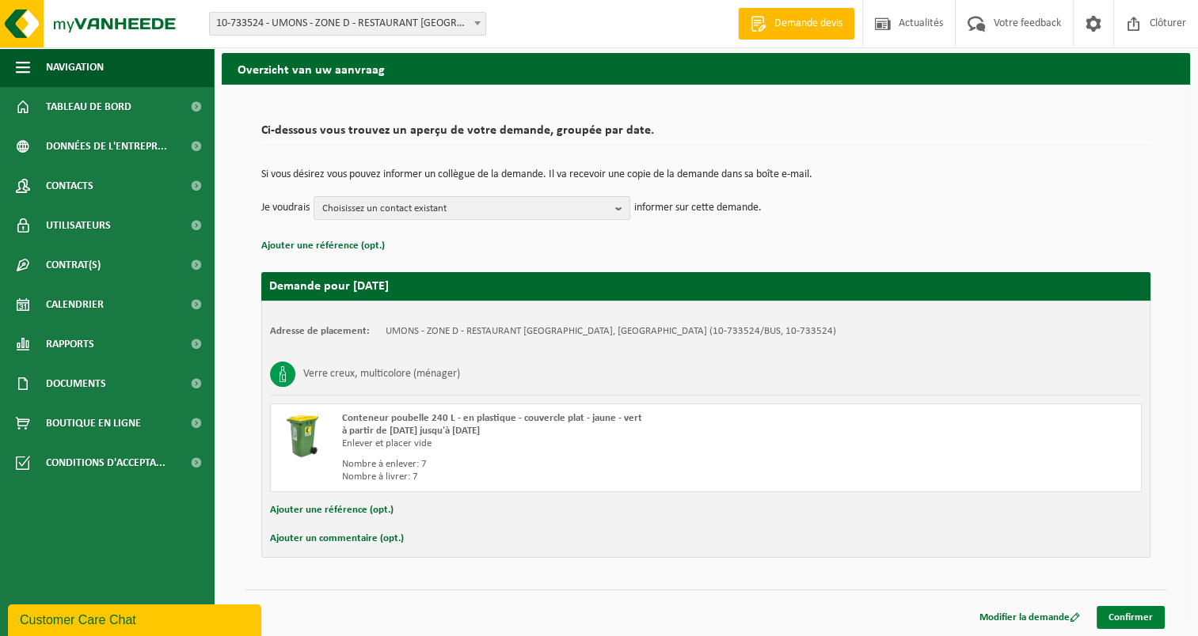
click at [1129, 614] on link "Confirmer" at bounding box center [1130, 617] width 68 height 23
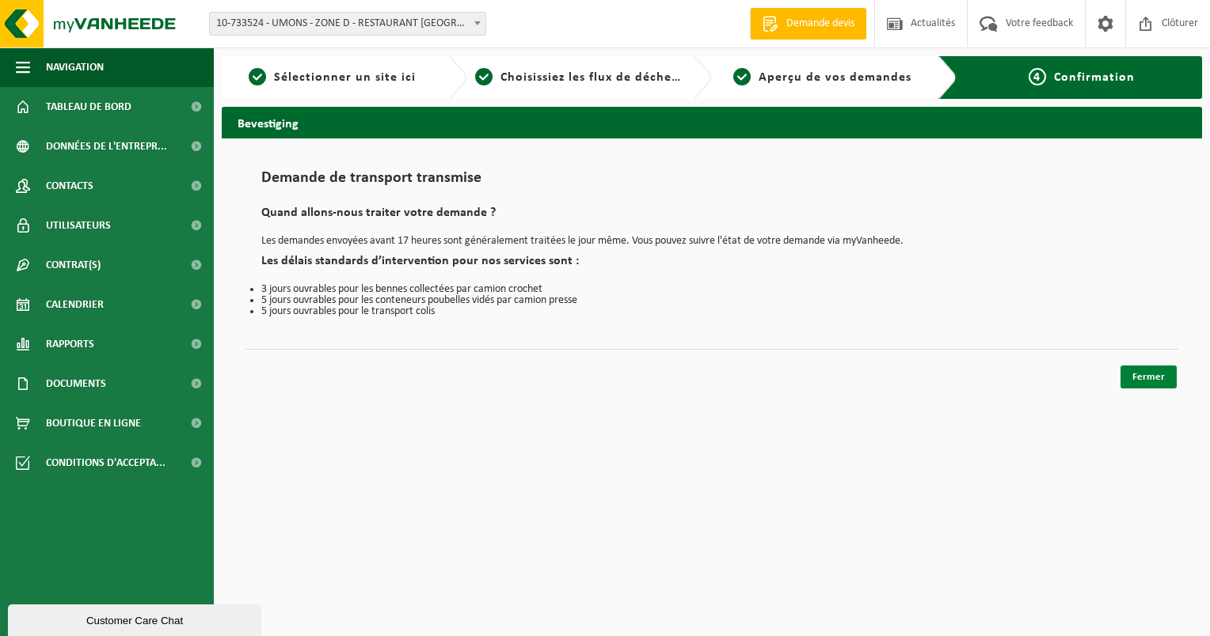
click at [1157, 377] on link "Fermer" at bounding box center [1148, 377] width 56 height 23
